Goal: Task Accomplishment & Management: Manage account settings

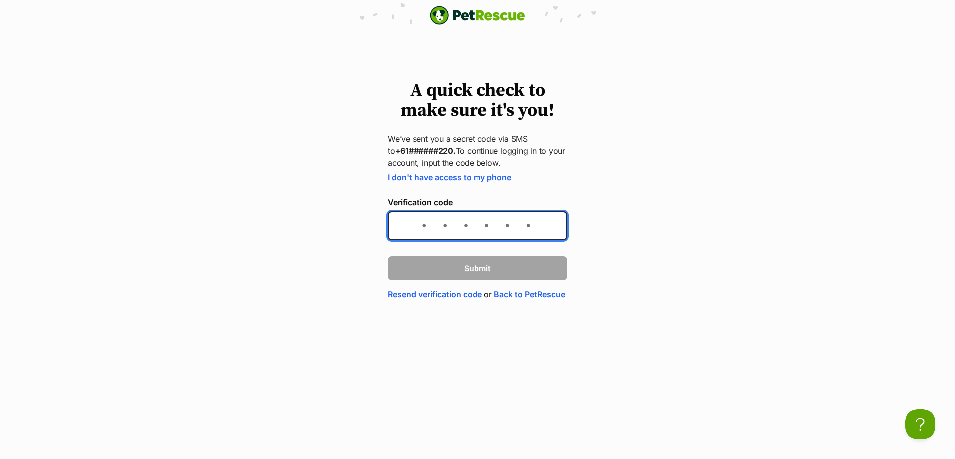
click at [453, 233] on input "Verification code" at bounding box center [477, 225] width 180 height 29
click at [450, 226] on input "Verification code" at bounding box center [477, 225] width 180 height 29
type input "231406"
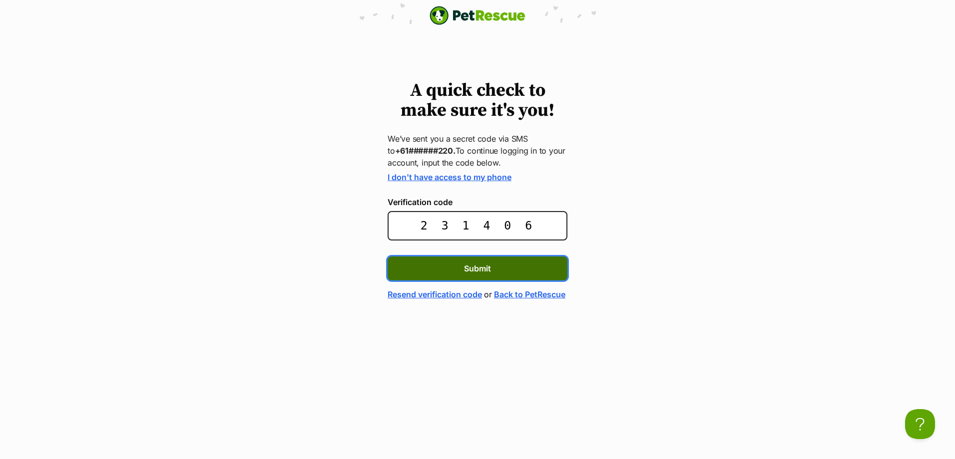
click at [449, 274] on button "Submit" at bounding box center [477, 269] width 180 height 24
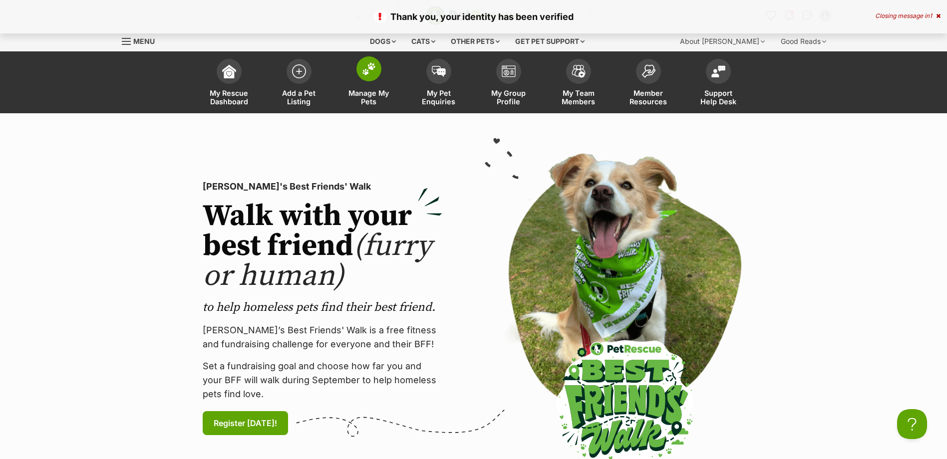
click at [379, 74] on span at bounding box center [369, 68] width 25 height 25
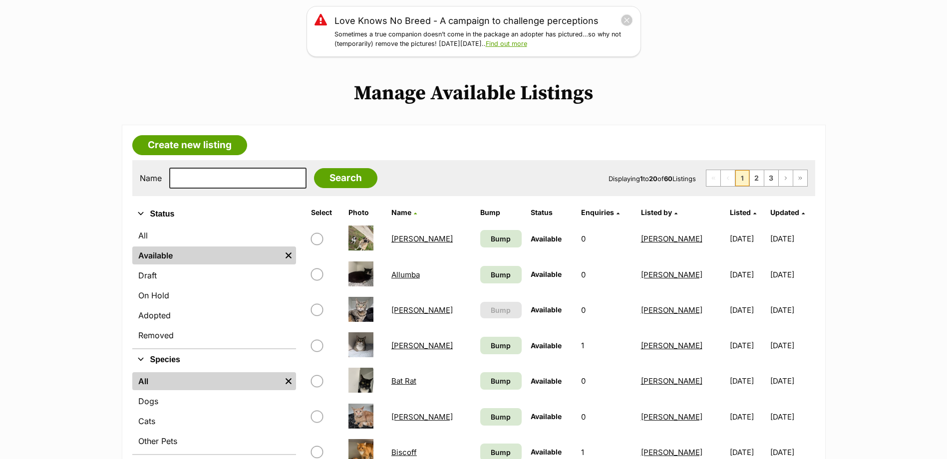
scroll to position [150, 0]
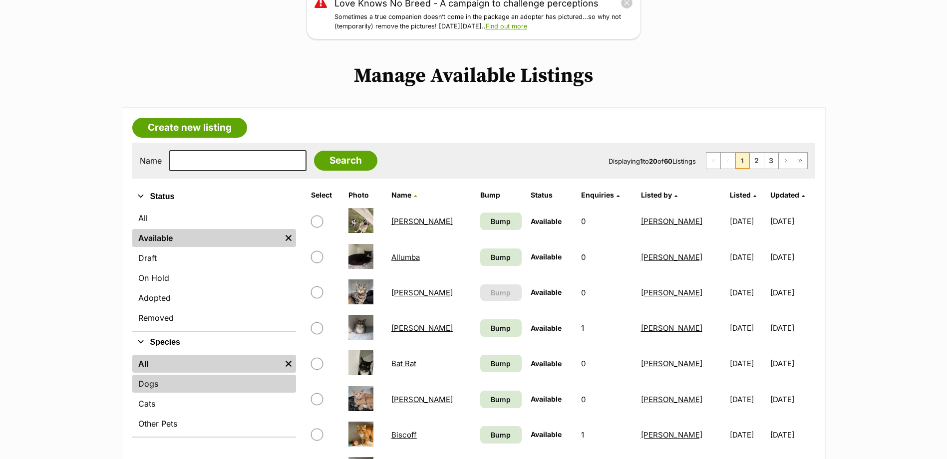
click at [162, 380] on link "Dogs" at bounding box center [214, 384] width 164 height 18
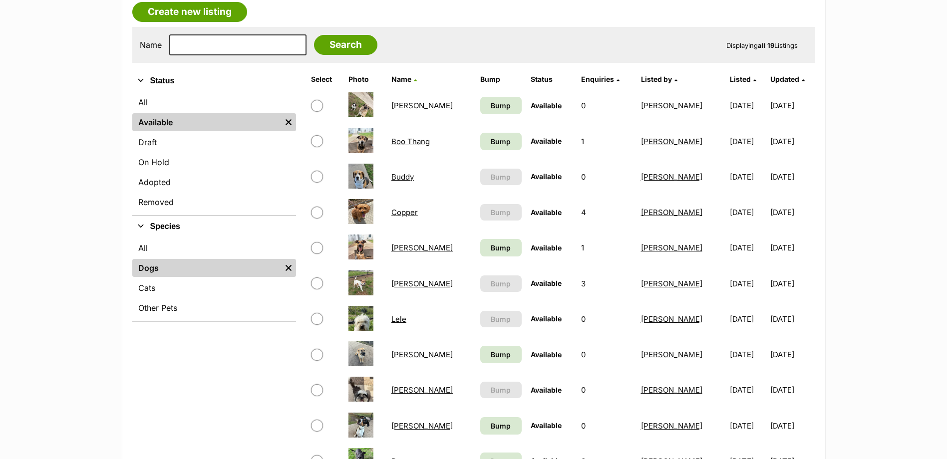
scroll to position [300, 0]
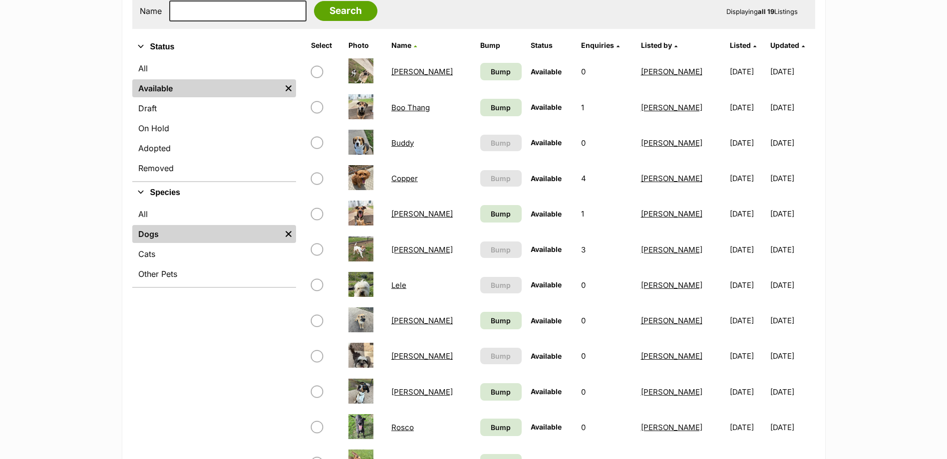
click at [398, 284] on link "Lele" at bounding box center [398, 285] width 15 height 9
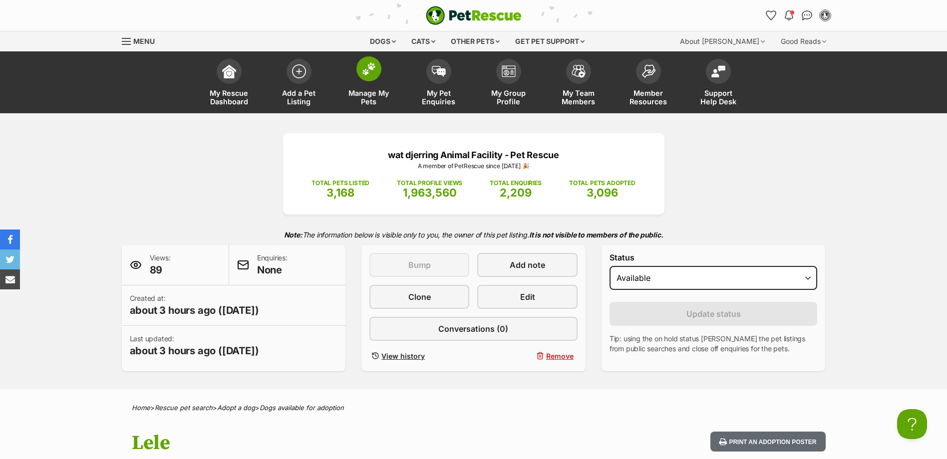
click at [362, 78] on span at bounding box center [369, 68] width 25 height 25
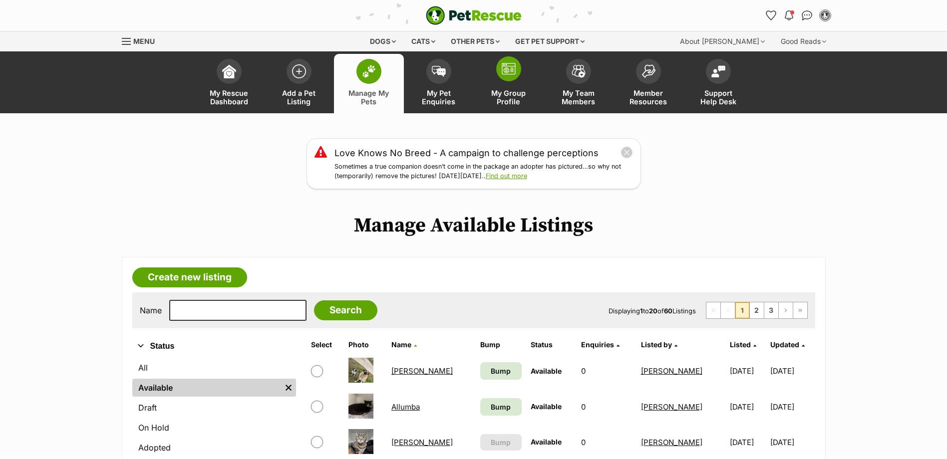
click at [513, 63] on img at bounding box center [509, 69] width 14 height 12
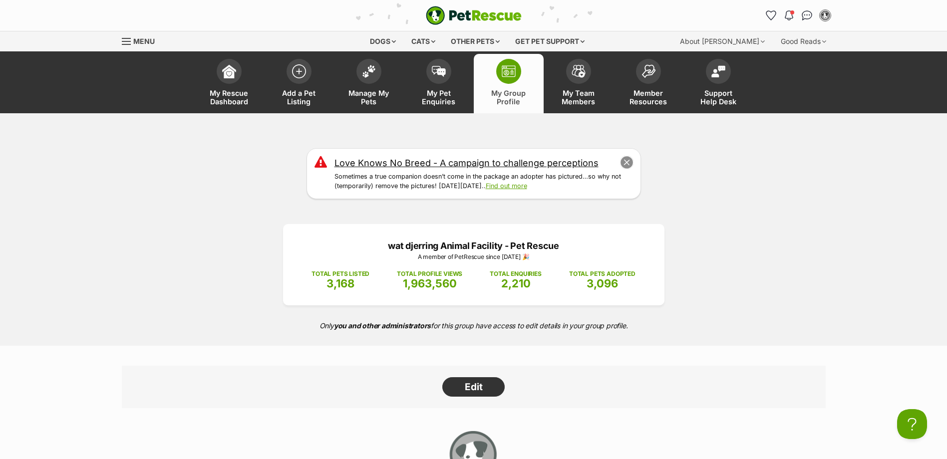
click at [632, 159] on button "close" at bounding box center [627, 163] width 14 height 14
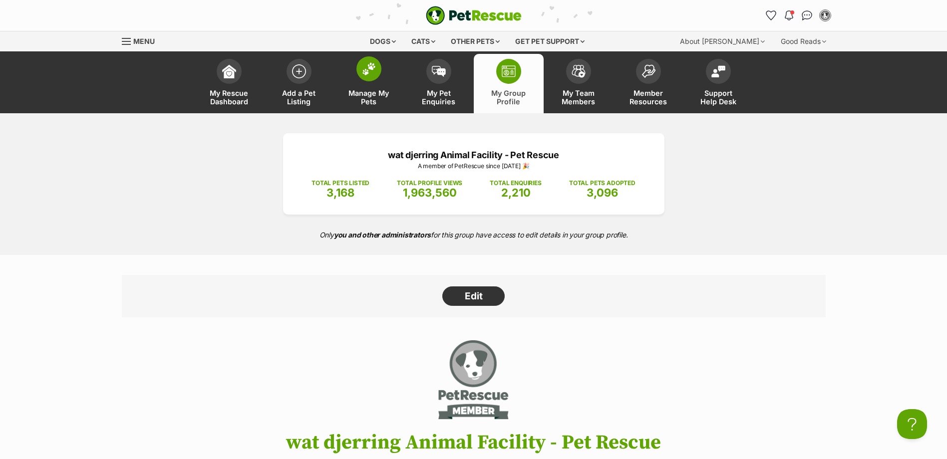
click at [367, 76] on span at bounding box center [369, 68] width 25 height 25
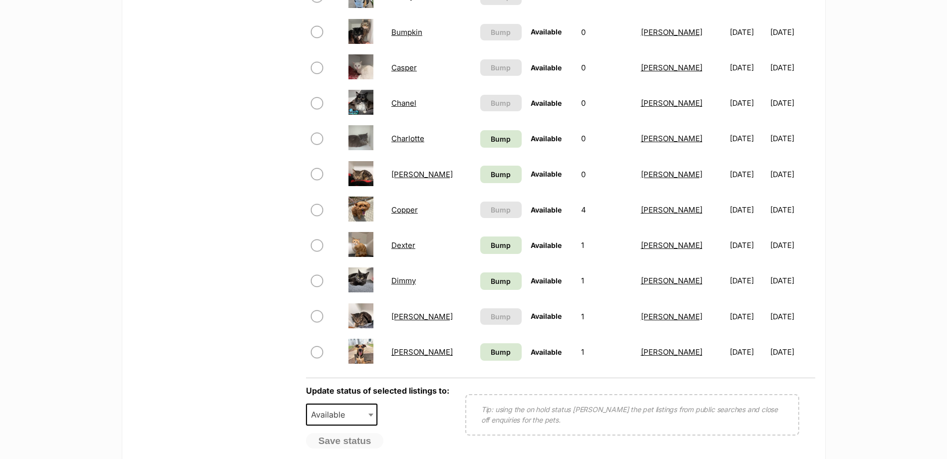
scroll to position [699, 0]
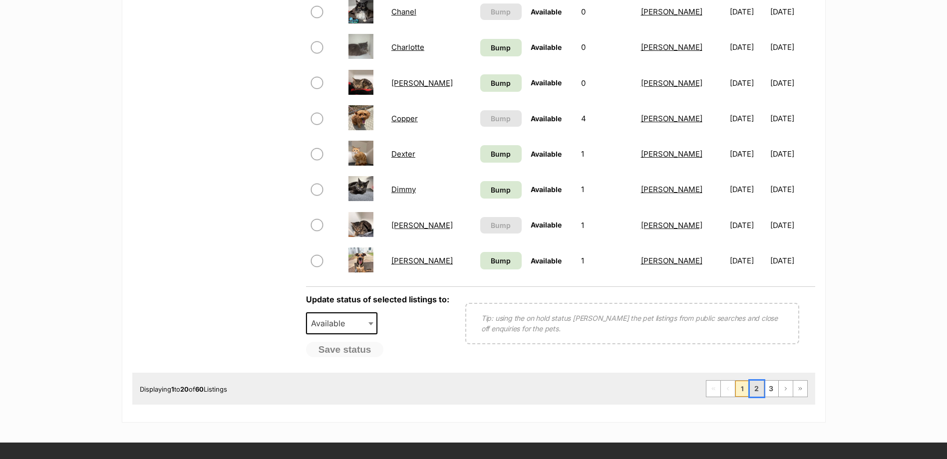
click at [757, 392] on link "2" at bounding box center [757, 389] width 14 height 16
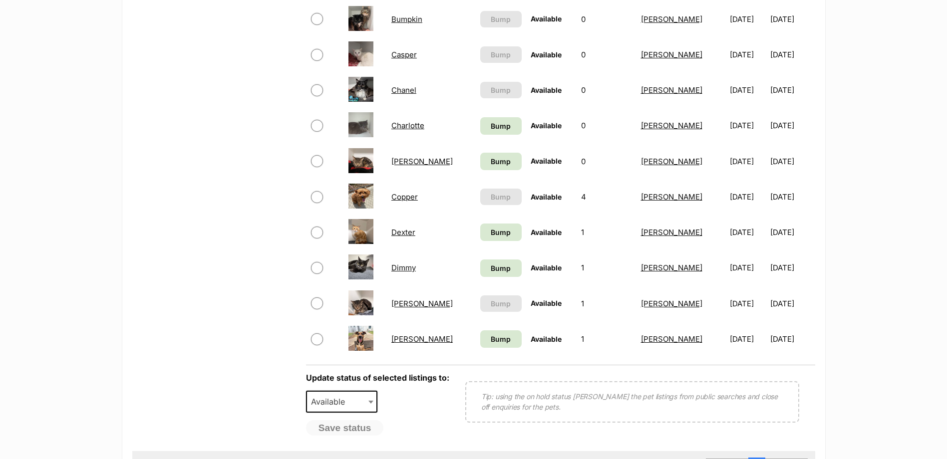
scroll to position [451, 0]
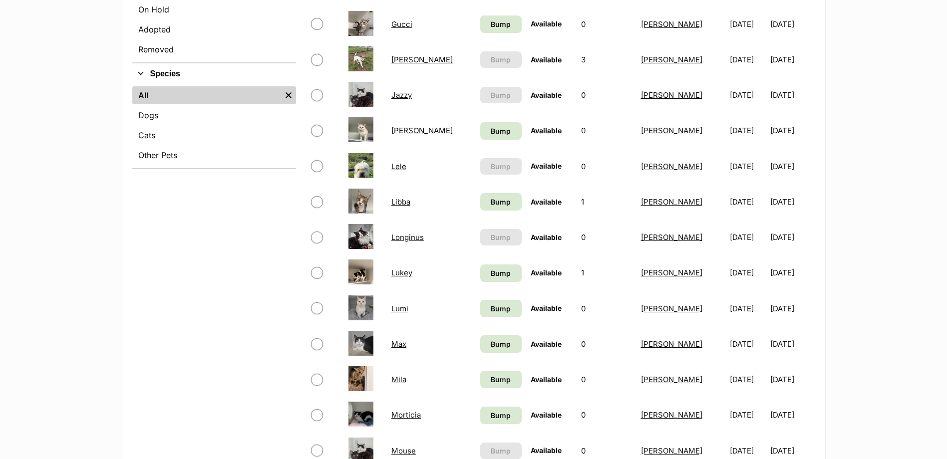
scroll to position [250, 0]
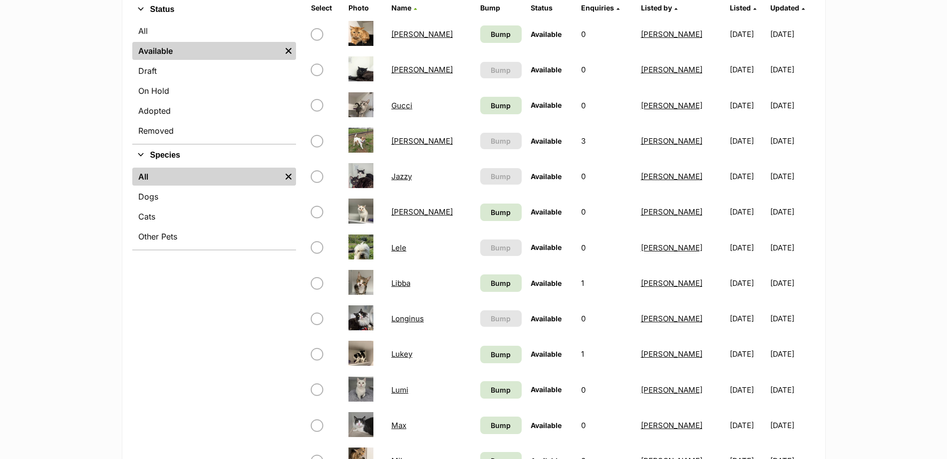
drag, startPoint x: 401, startPoint y: 215, endPoint x: 267, endPoint y: 264, distance: 142.9
click at [196, 350] on div "Refine your search Status All Available Remove filter Draft On Hold Adopted Rem…" at bounding box center [214, 410] width 164 height 823
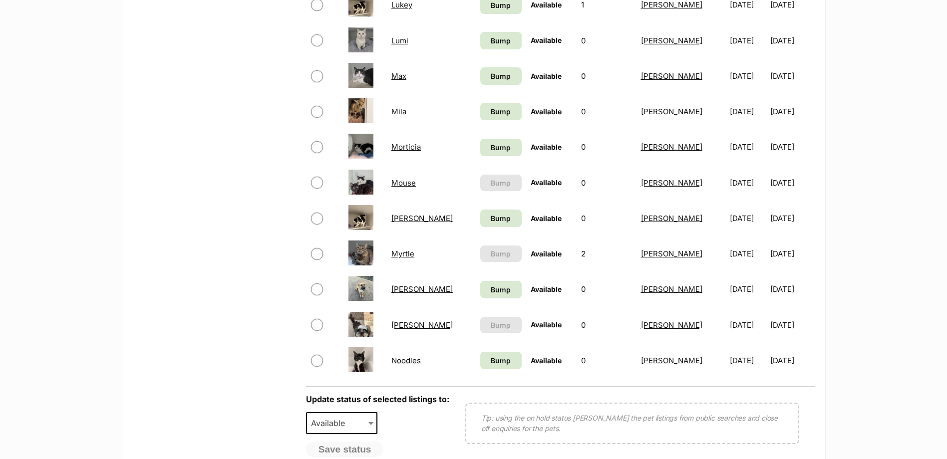
scroll to position [150, 0]
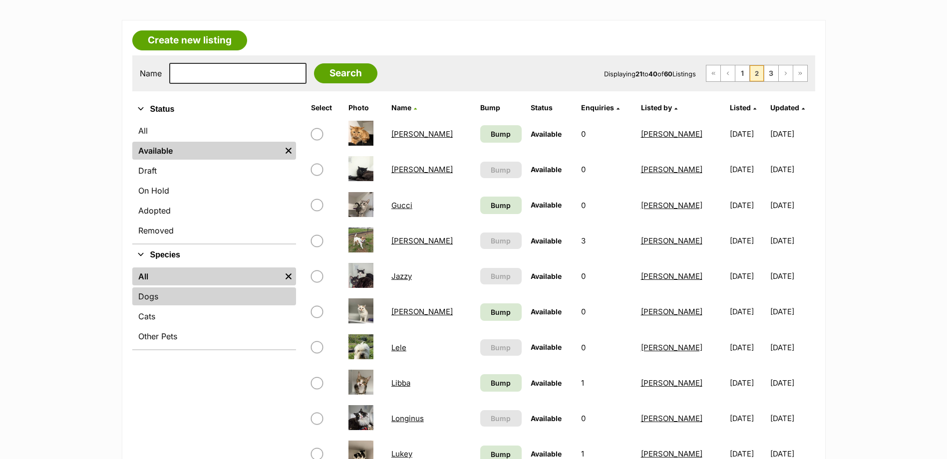
click at [156, 297] on link "Dogs" at bounding box center [214, 297] width 164 height 18
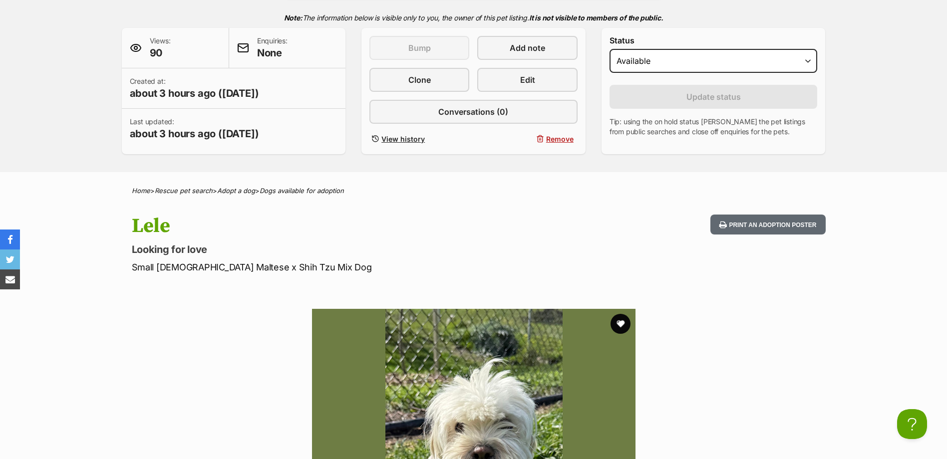
scroll to position [200, 0]
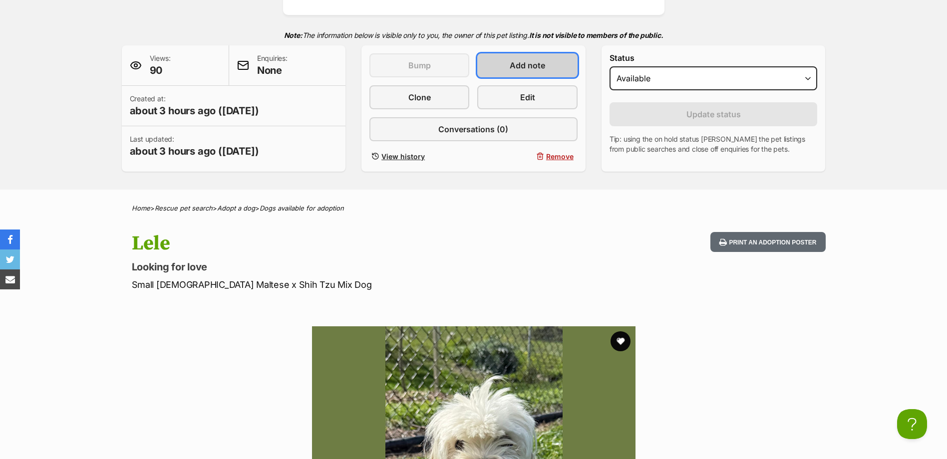
click at [506, 60] on link "Add note" at bounding box center [527, 65] width 100 height 24
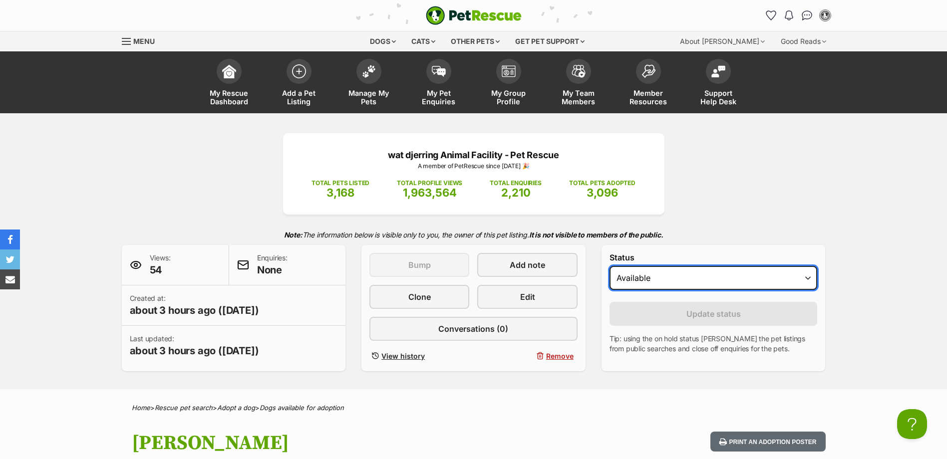
click at [655, 275] on select "Draft Available On hold Adopted" at bounding box center [714, 278] width 208 height 24
drag, startPoint x: 719, startPoint y: 80, endPoint x: 677, endPoint y: 194, distance: 121.0
click at [677, 194] on div "wat djerring Animal Facility - Pet Rescue A member of PetRescue since 2023 🎉 TO…" at bounding box center [474, 252] width 734 height 238
click at [519, 207] on div "wat djerring Animal Facility - Pet Rescue A member of PetRescue since 2023 🎉 TO…" at bounding box center [473, 173] width 381 height 81
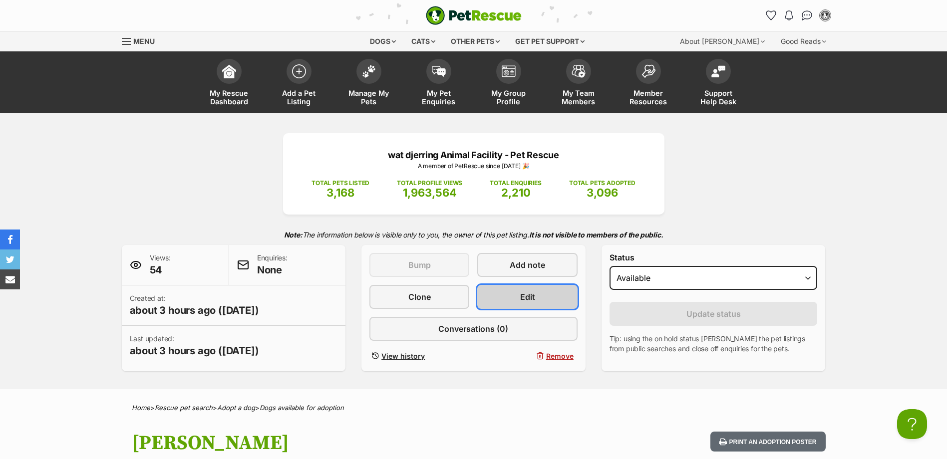
click at [519, 297] on link "Edit" at bounding box center [527, 297] width 100 height 24
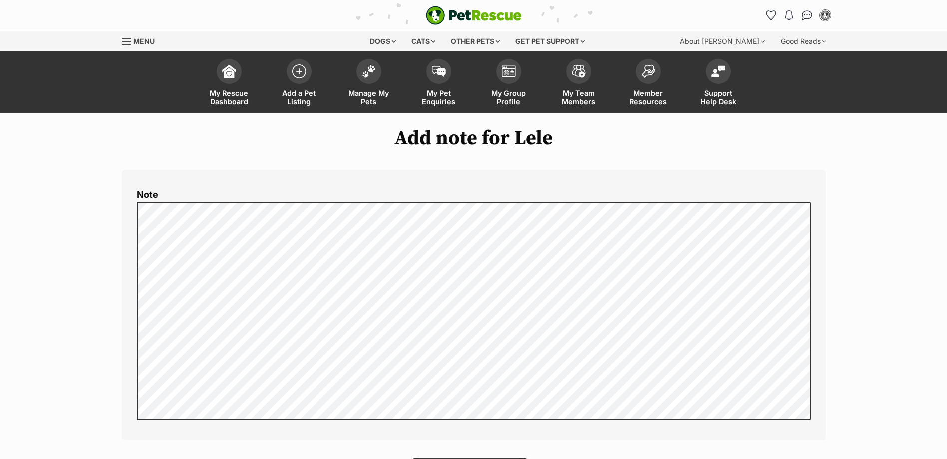
scroll to position [200, 0]
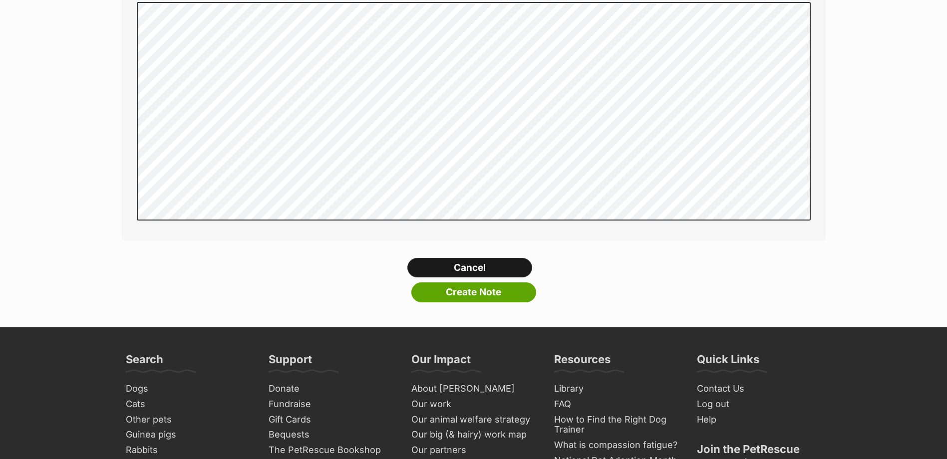
click at [462, 266] on link "Cancel" at bounding box center [469, 268] width 125 height 20
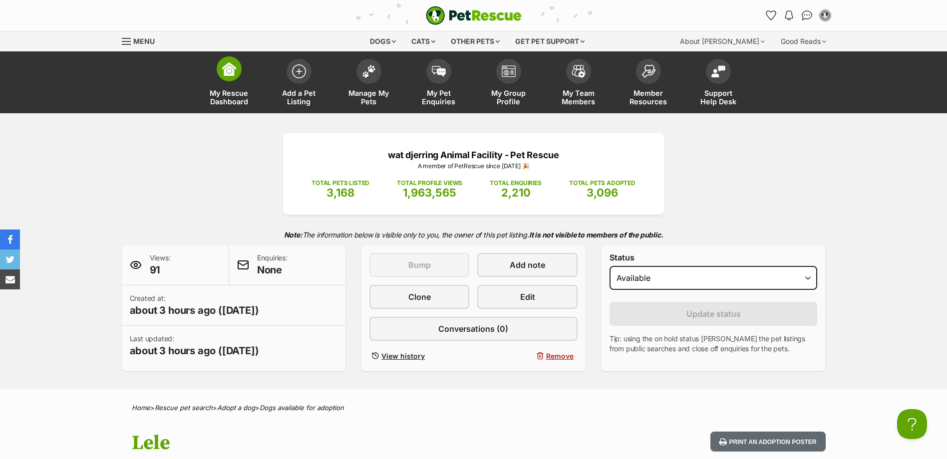
click at [225, 80] on span at bounding box center [229, 68] width 25 height 25
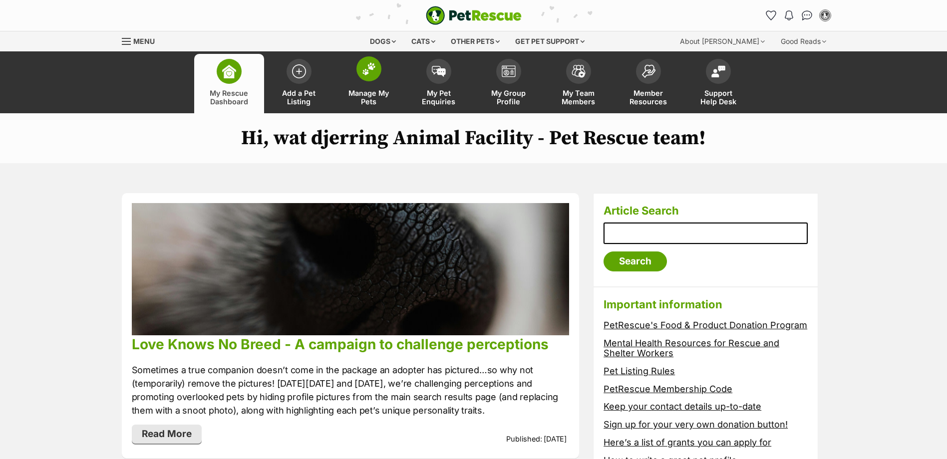
click at [365, 72] on img at bounding box center [369, 68] width 14 height 13
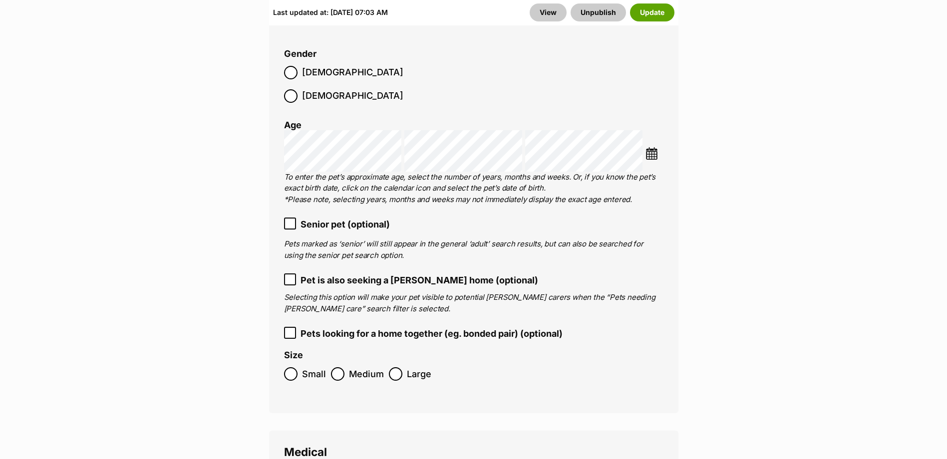
scroll to position [1598, 0]
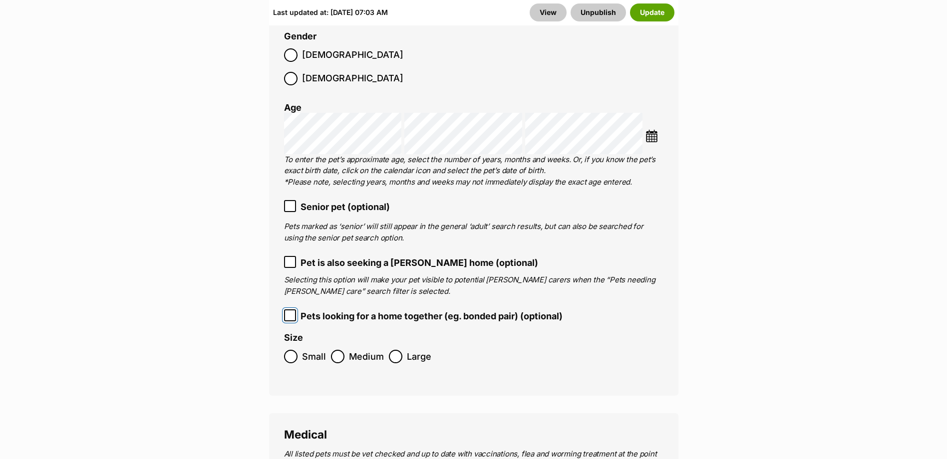
click at [288, 310] on span at bounding box center [290, 316] width 12 height 13
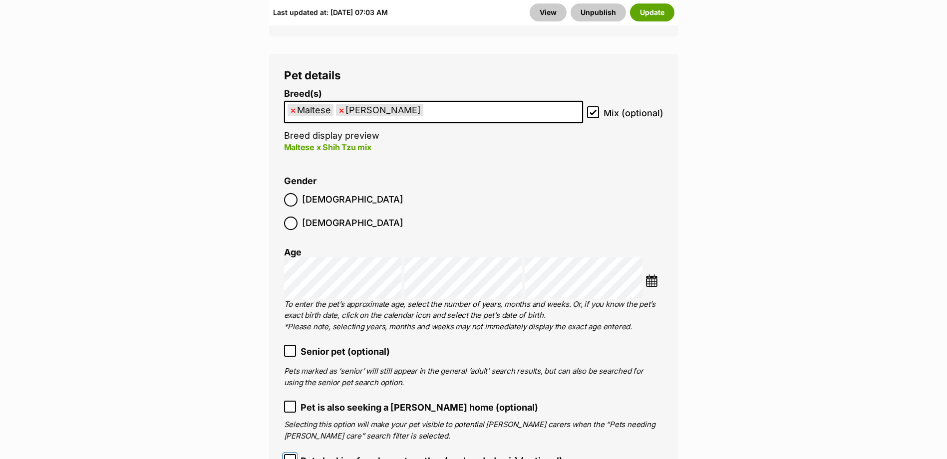
scroll to position [1348, 0]
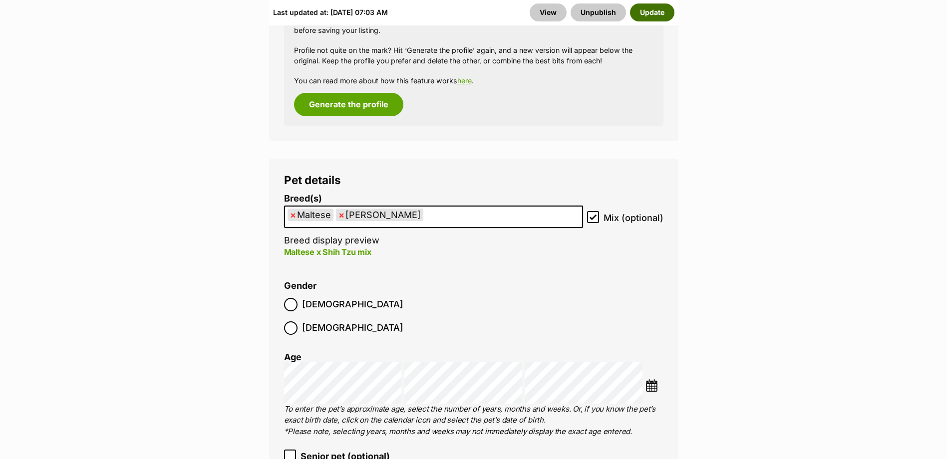
click at [662, 11] on button "Update" at bounding box center [652, 12] width 44 height 18
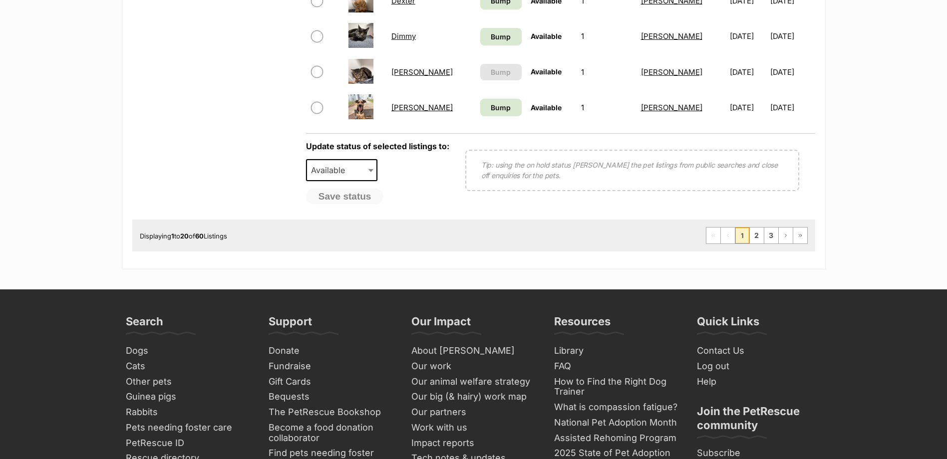
scroll to position [749, 0]
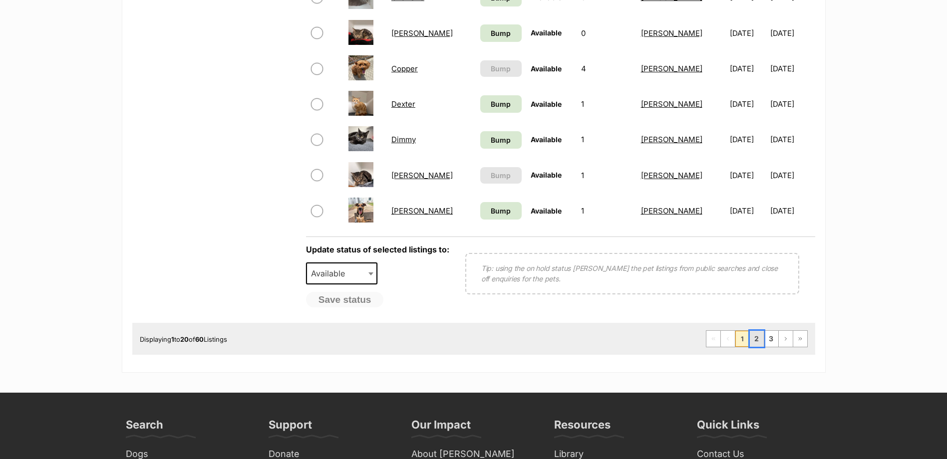
click at [755, 338] on link "2" at bounding box center [757, 339] width 14 height 16
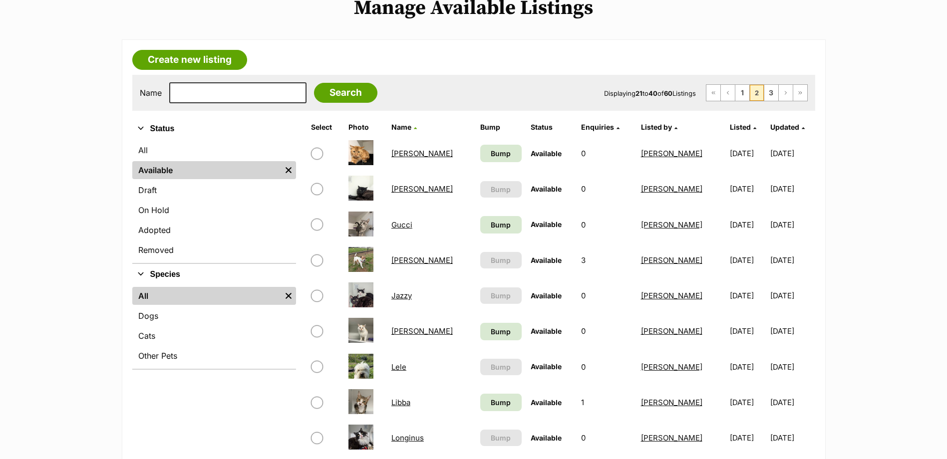
scroll to position [300, 0]
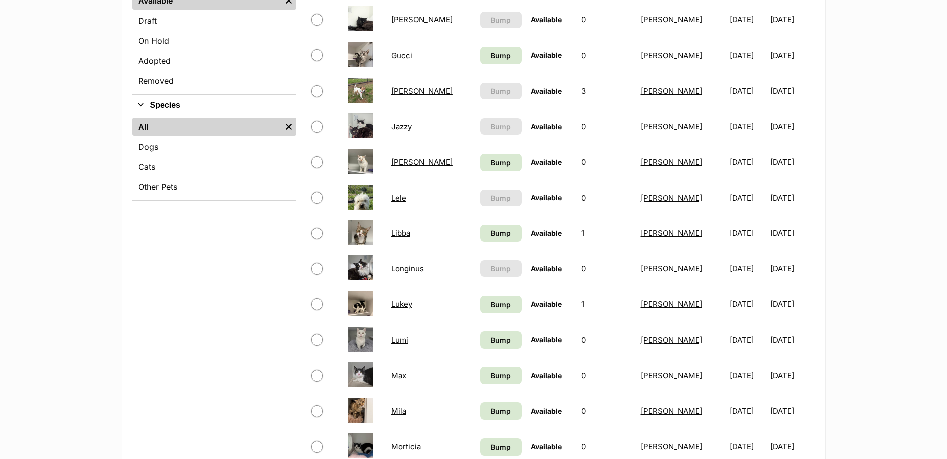
click at [402, 200] on link "Lele" at bounding box center [398, 197] width 15 height 9
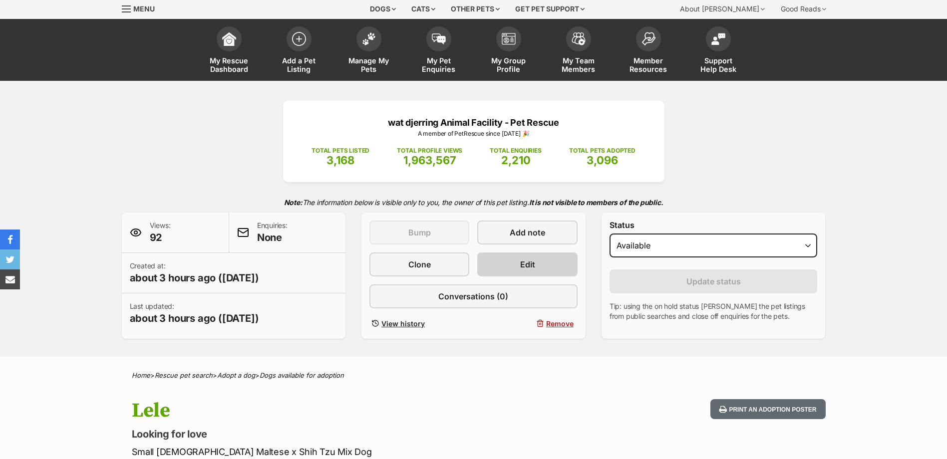
scroll to position [50, 0]
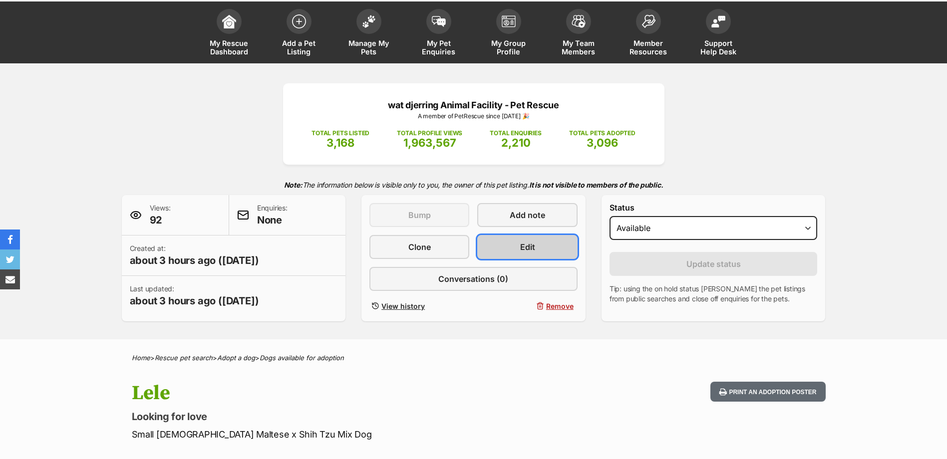
click at [538, 240] on link "Edit" at bounding box center [527, 247] width 100 height 24
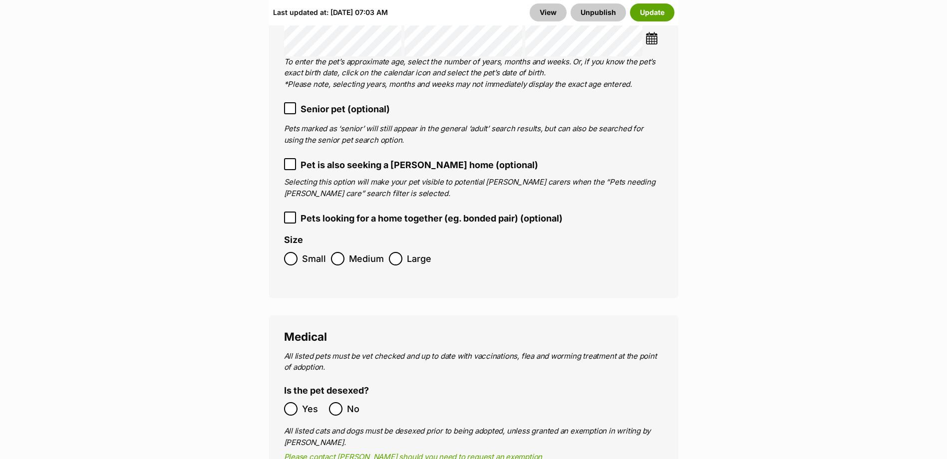
scroll to position [1693, 0]
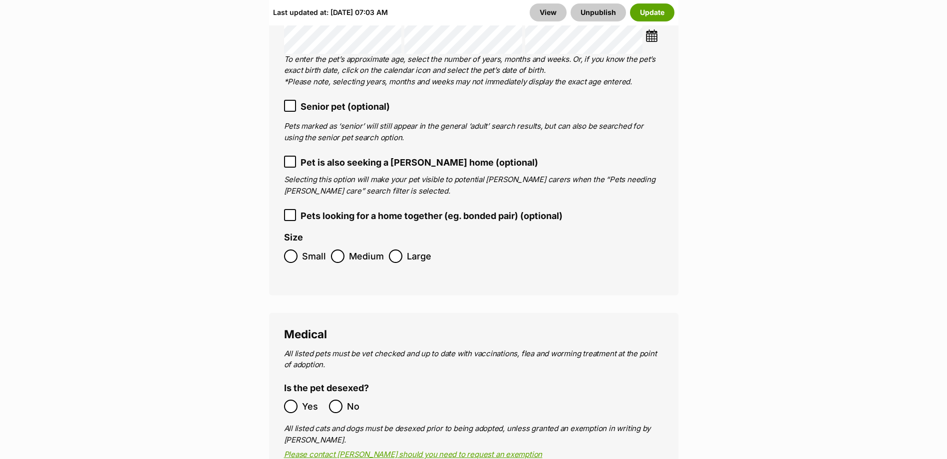
click at [299, 209] on label "Pets looking for a home together (eg. bonded pair) (optional)" at bounding box center [473, 215] width 379 height 13
click at [652, 16] on button "Update" at bounding box center [652, 12] width 44 height 18
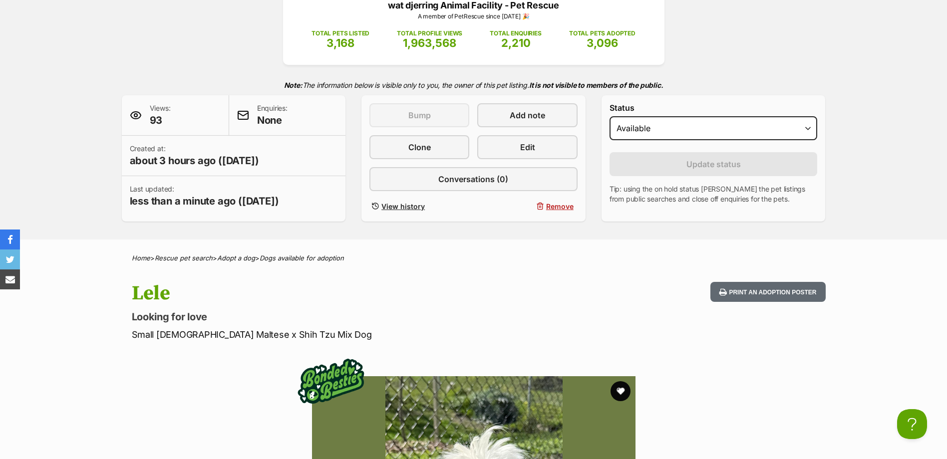
scroll to position [399, 0]
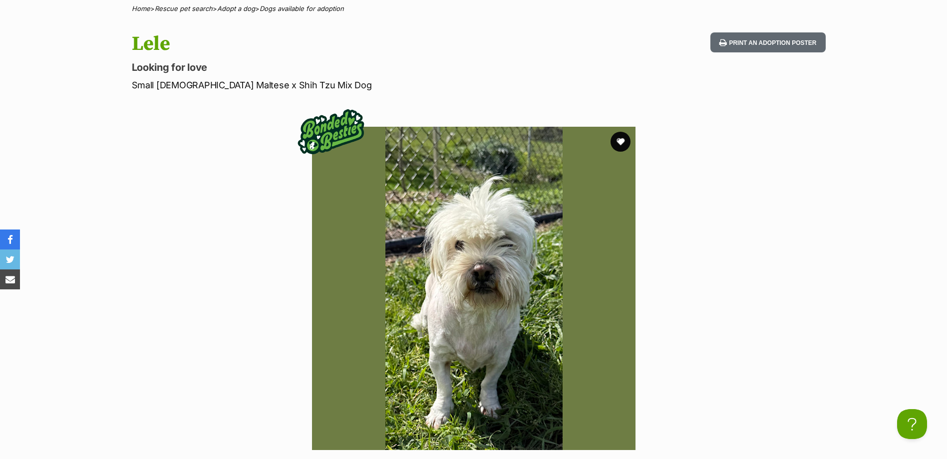
click at [741, 317] on section "Available 1 of 1 images Next Prev 1" at bounding box center [473, 281] width 569 height 339
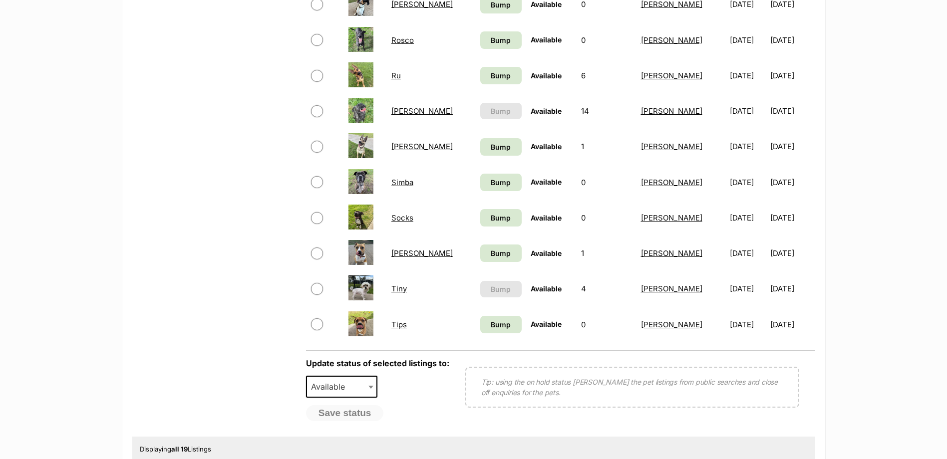
scroll to position [599, 0]
click at [491, 254] on span "Bump" at bounding box center [501, 254] width 20 height 10
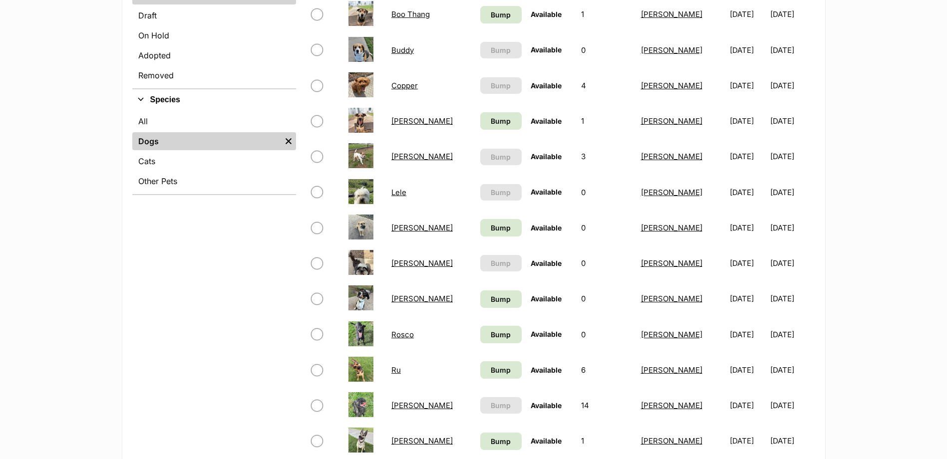
scroll to position [434, 0]
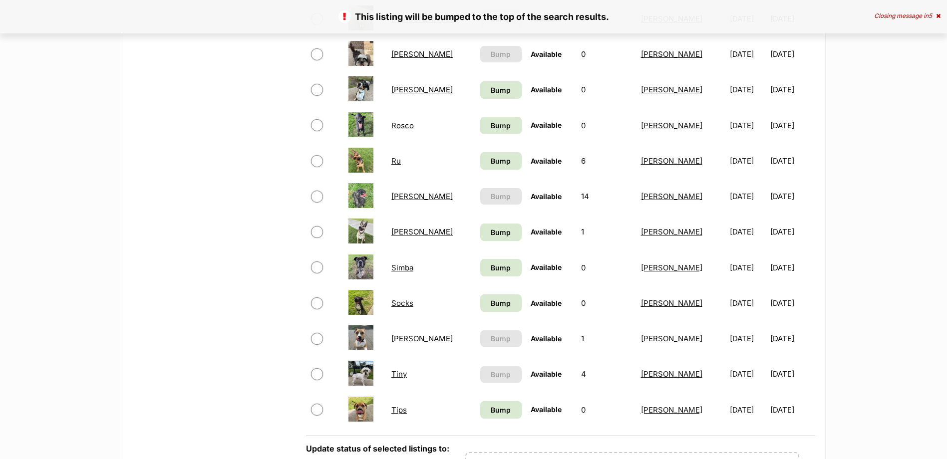
scroll to position [549, 0]
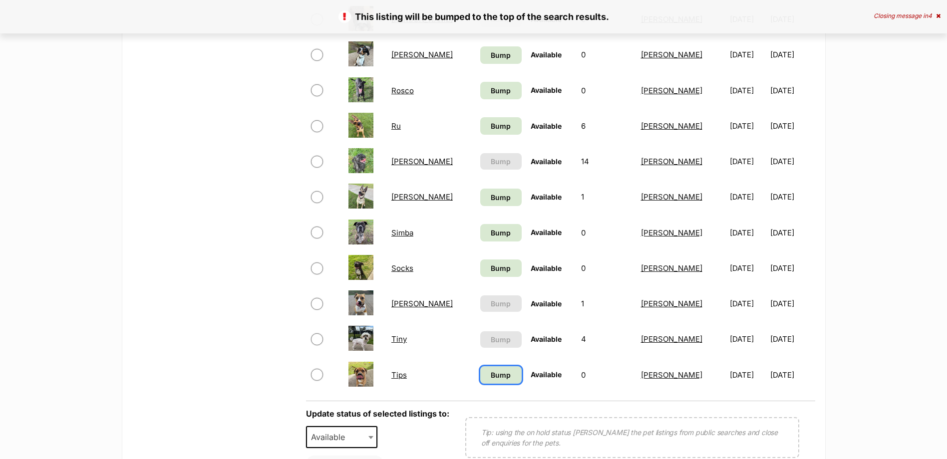
click at [491, 372] on span "Bump" at bounding box center [501, 375] width 20 height 10
